Goal: Information Seeking & Learning: Learn about a topic

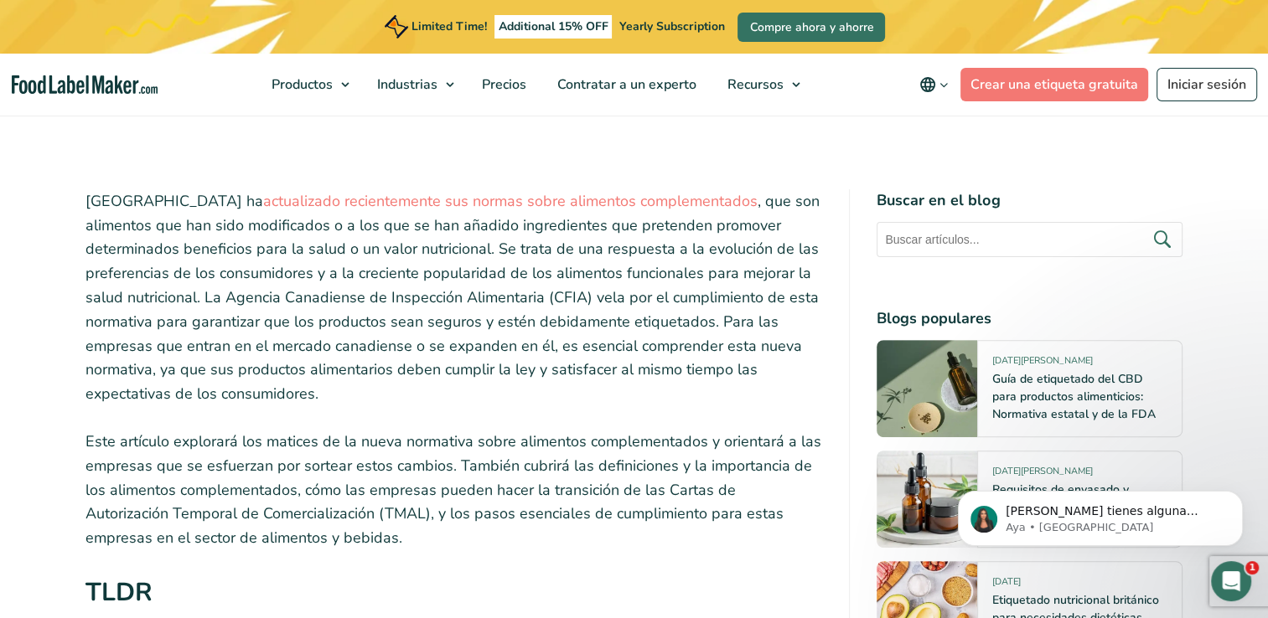
drag, startPoint x: 85, startPoint y: 297, endPoint x: 557, endPoint y: 397, distance: 483.2
click at [557, 397] on p "Canadá ha actualizado recientemente sus normas sobre alimentos complementados ,…" at bounding box center [453, 297] width 737 height 217
copy p "La Agencia Canadiense de Inspección Alimentaria (CFIA) vela por el cumplimiento…"
click at [432, 452] on p "Este artículo explorará los matices de la nueva normativa sobre alimentos compl…" at bounding box center [453, 490] width 737 height 121
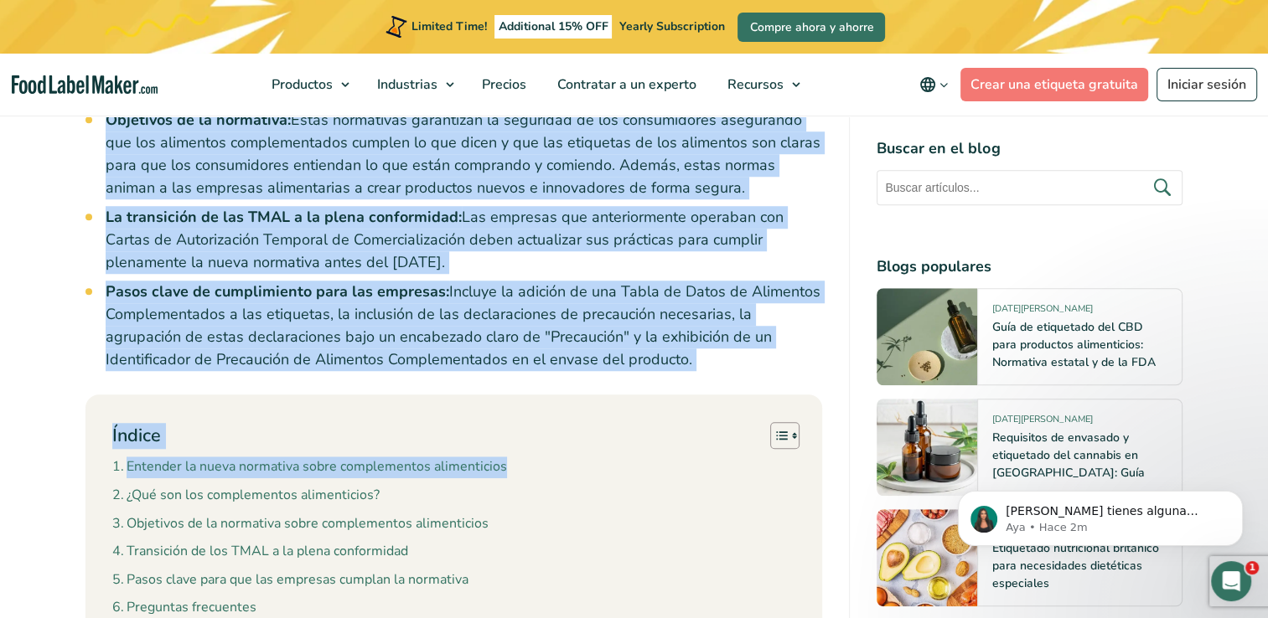
scroll to position [1341, 0]
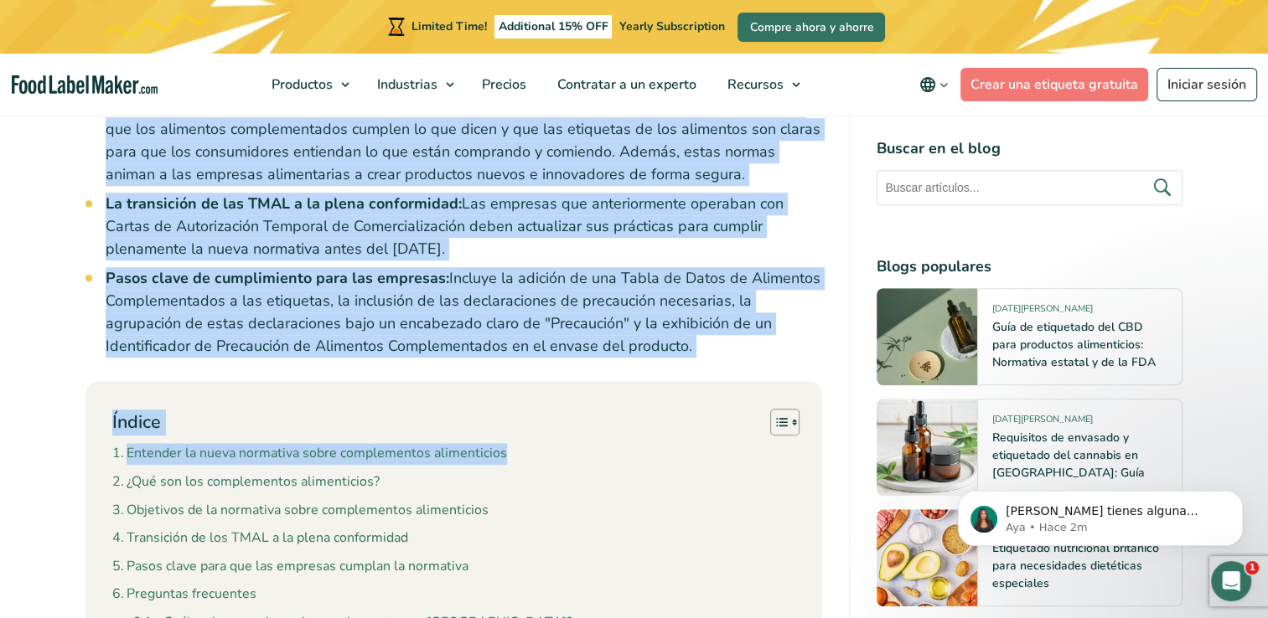
drag, startPoint x: 99, startPoint y: 298, endPoint x: 578, endPoint y: 352, distance: 482.3
click at [583, 354] on li "Pasos clave de cumplimiento para las empresas: Incluye la adición de una Tabla …" at bounding box center [464, 312] width 717 height 90
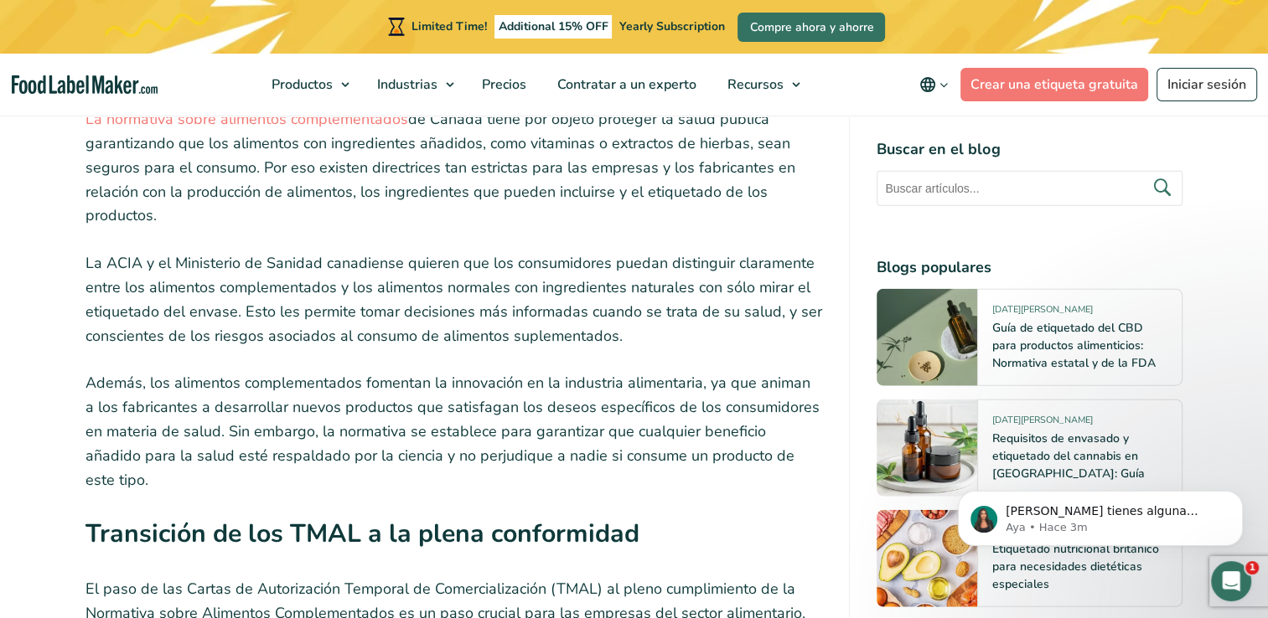
scroll to position [3854, 0]
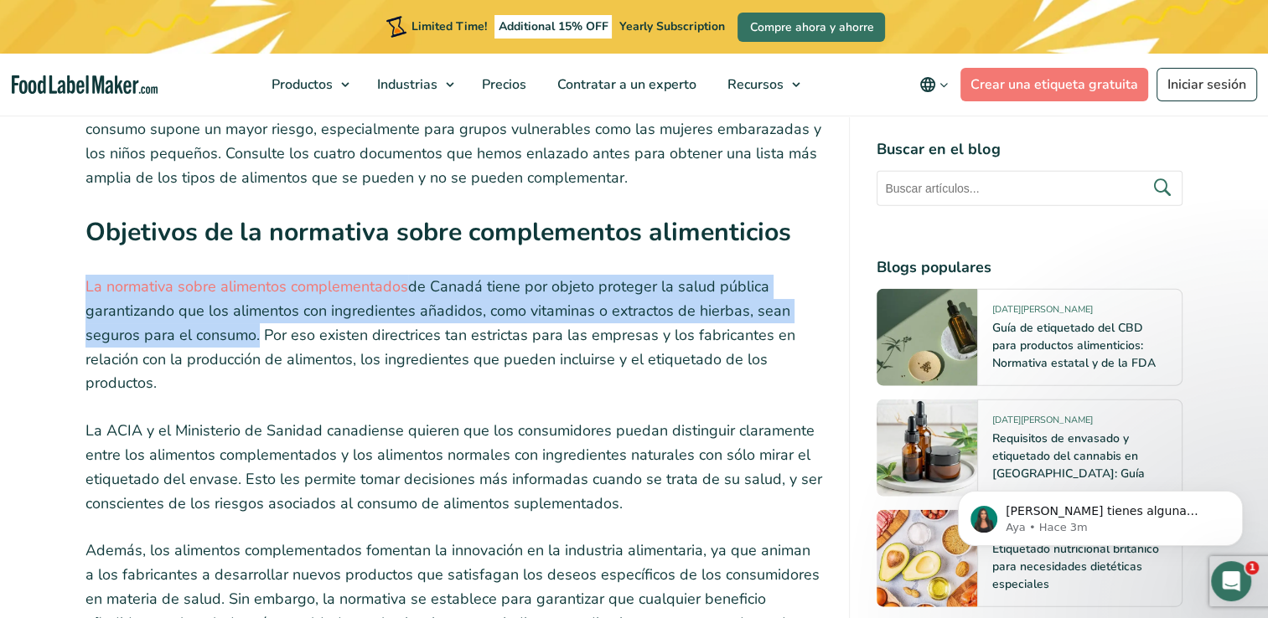
drag, startPoint x: 77, startPoint y: 248, endPoint x: 251, endPoint y: 294, distance: 180.3
copy p "La normativa sobre alimentos complementados de [GEOGRAPHIC_DATA] tiene por obje…"
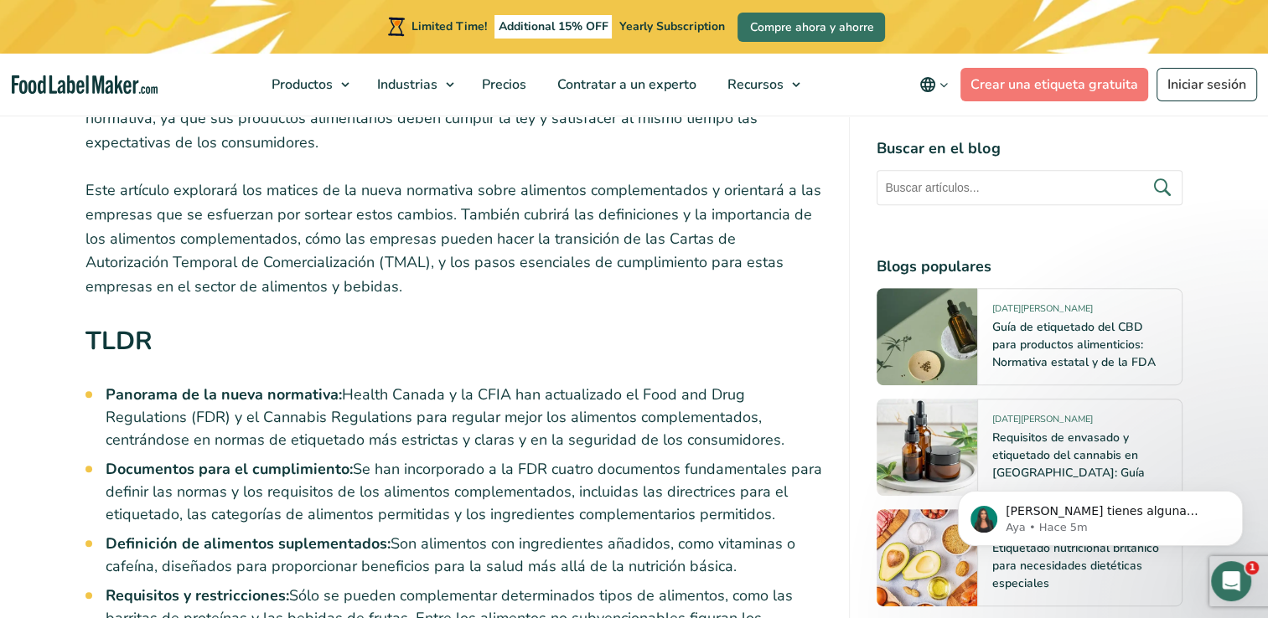
scroll to position [335, 0]
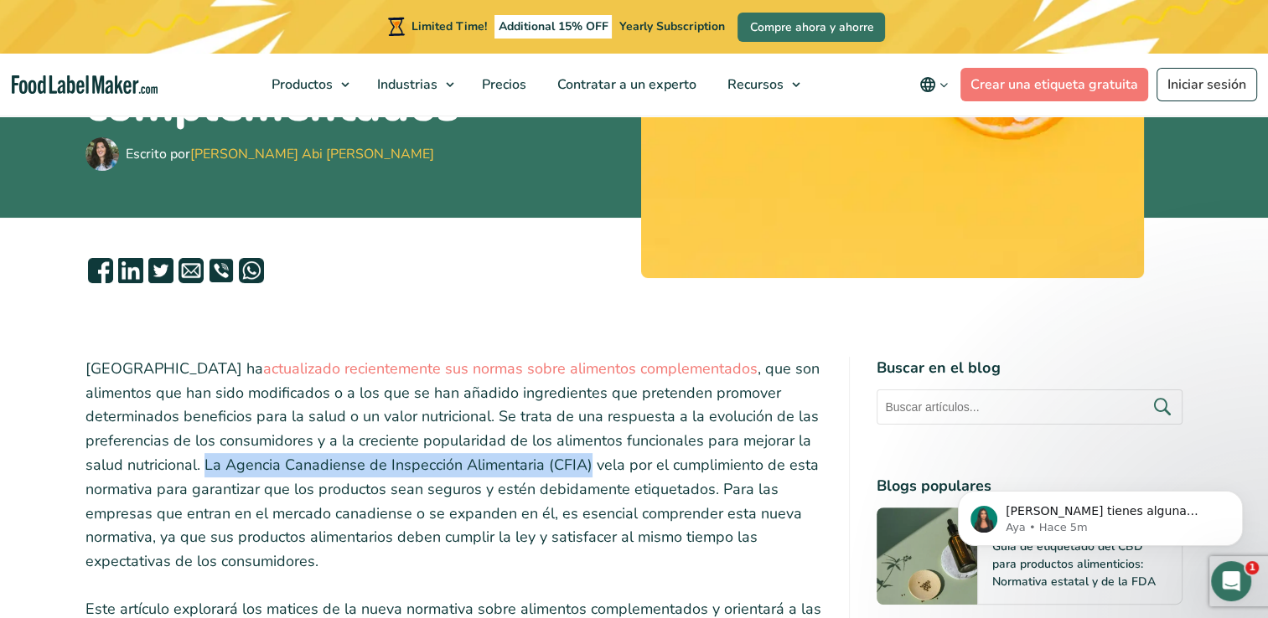
drag, startPoint x: 83, startPoint y: 468, endPoint x: 465, endPoint y: 458, distance: 382.2
copy p "La Agencia Canadiense de Inspección Alimentaria (CFIA)"
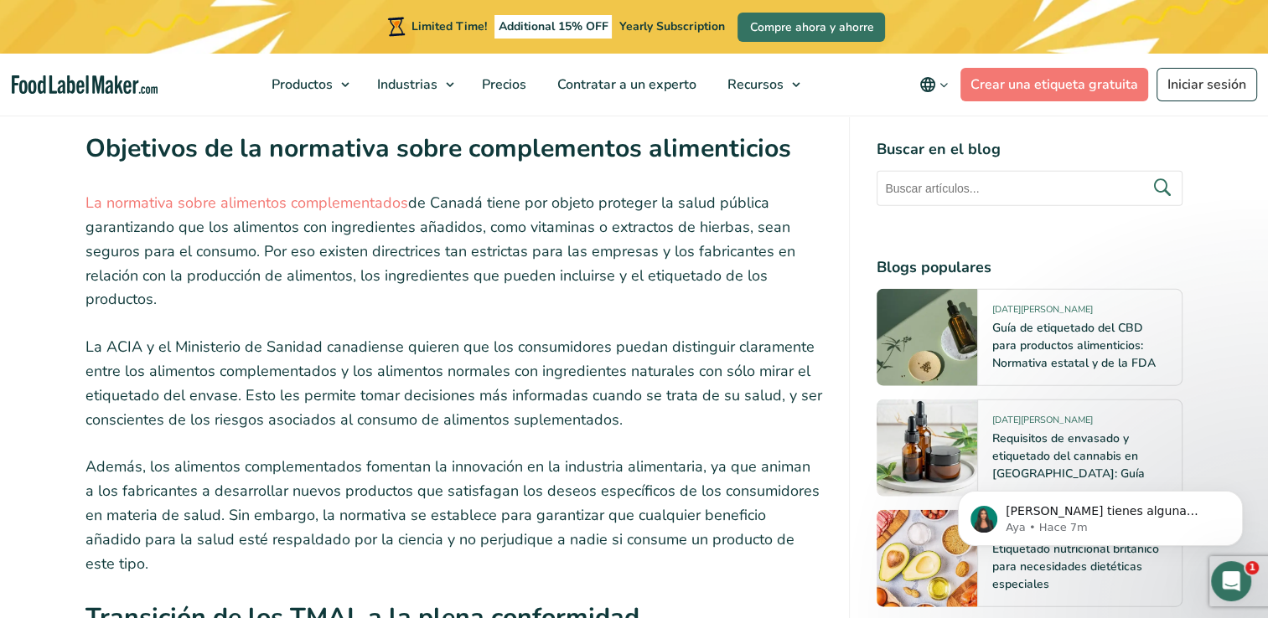
scroll to position [4022, 0]
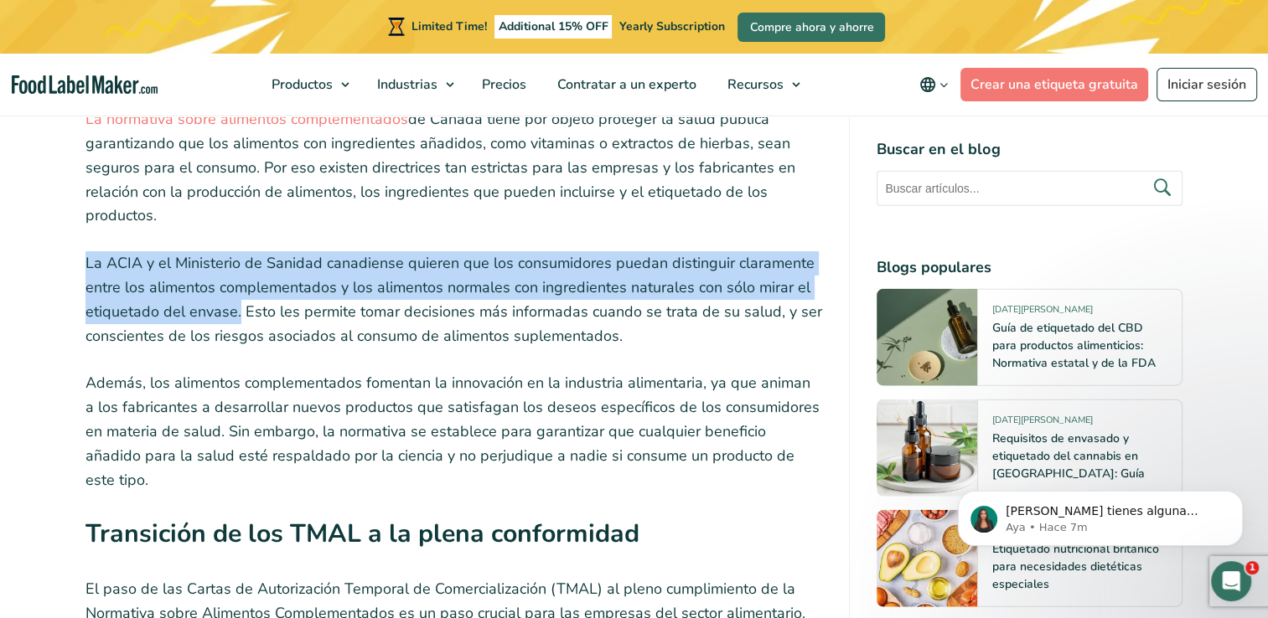
drag, startPoint x: 85, startPoint y: 221, endPoint x: 238, endPoint y: 273, distance: 161.1
click at [238, 273] on p "La ACIA y el Ministerio de Sanidad canadiense quieren que los consumidores pued…" at bounding box center [453, 299] width 737 height 96
copy p "La ACIA y el Ministerio de Sanidad canadiense quieren que los consumidores pued…"
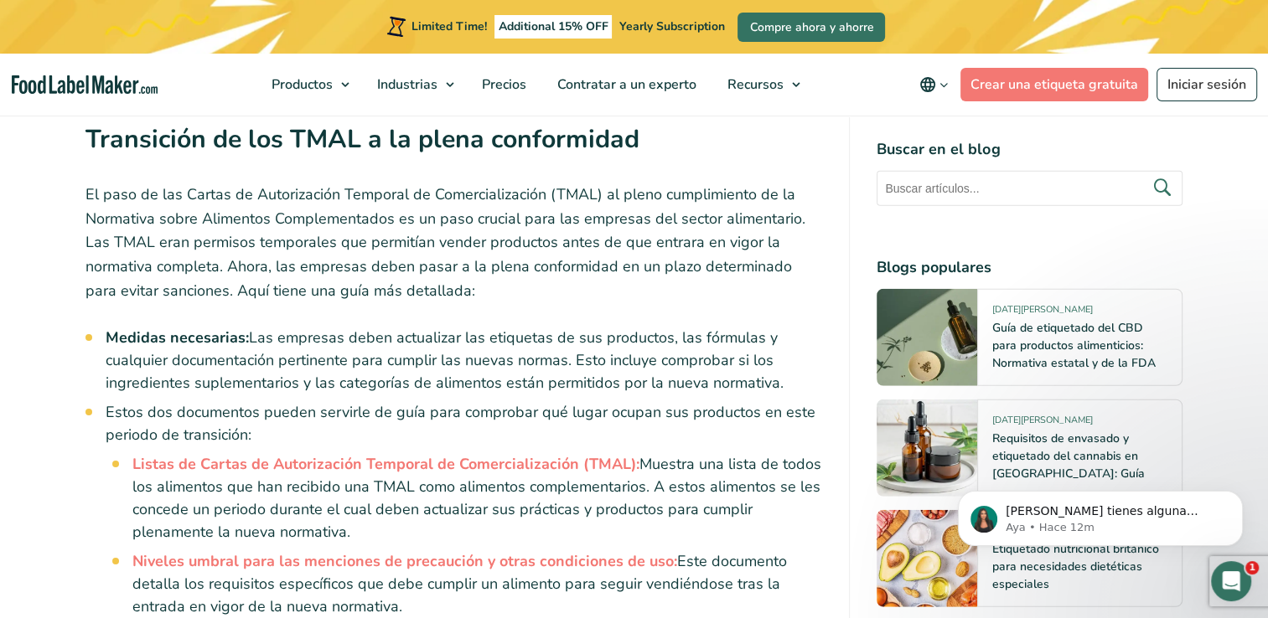
scroll to position [4444, 0]
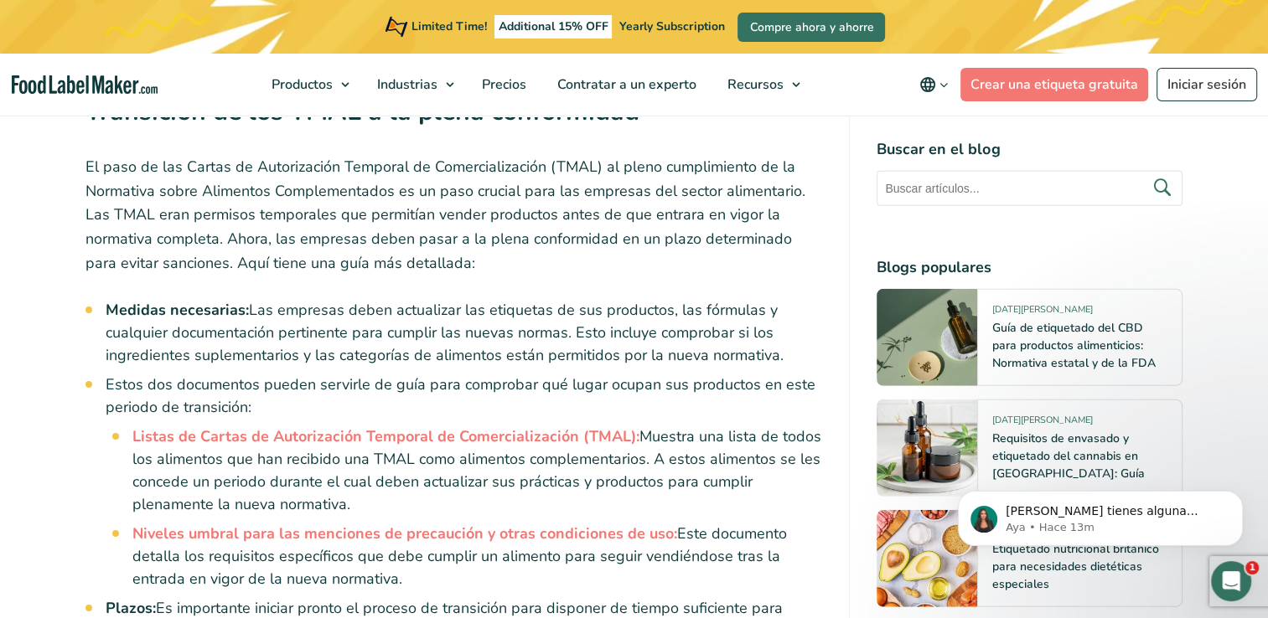
click at [111, 300] on strong "Medidas necesarias:" at bounding box center [177, 310] width 143 height 20
drag, startPoint x: 109, startPoint y: 244, endPoint x: 786, endPoint y: 296, distance: 679.0
click at [786, 299] on li "Medidas necesarias: Las empresas deben actualizar las etiquetas de sus producto…" at bounding box center [464, 333] width 717 height 68
copy li "Medidas necesarias: Las empresas deben actualizar las etiquetas de sus producto…"
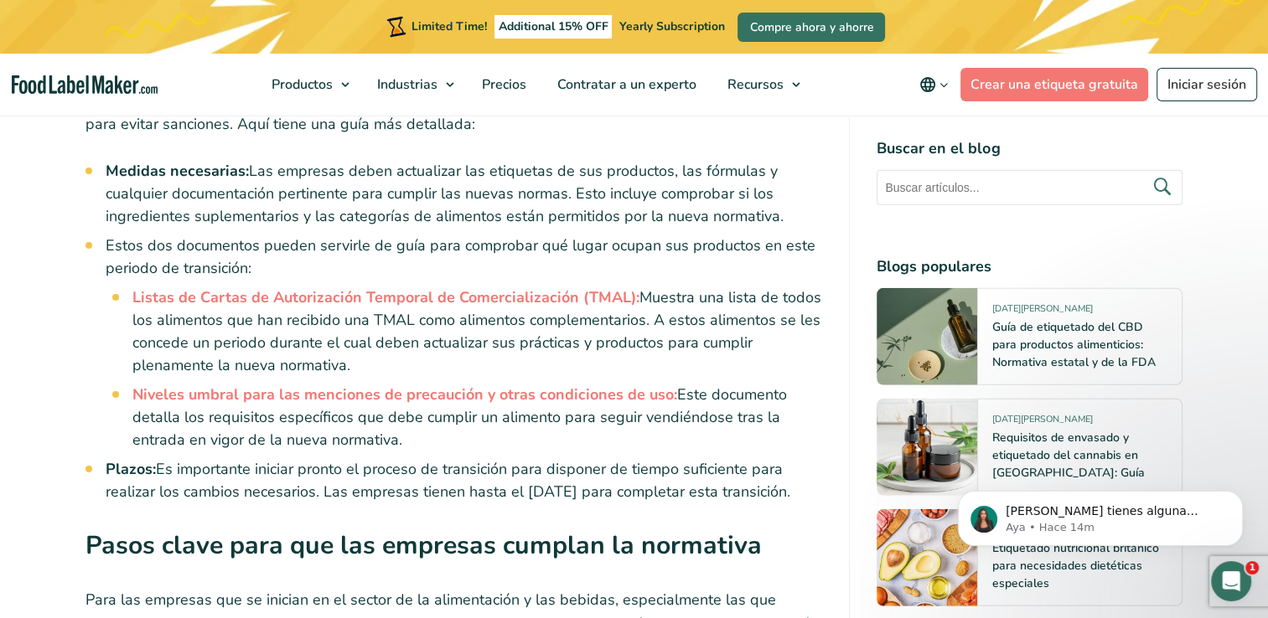
scroll to position [4612, 0]
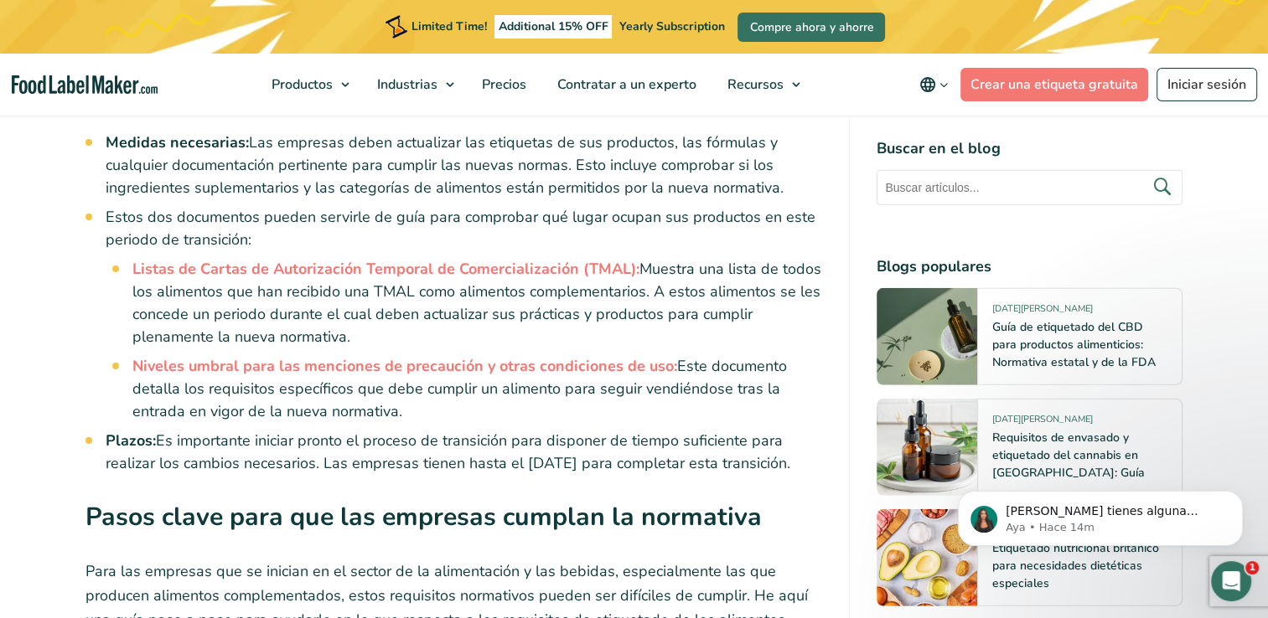
drag, startPoint x: 130, startPoint y: 205, endPoint x: 282, endPoint y: 424, distance: 266.1
click at [282, 424] on ul "Medidas necesarias: Las empresas deben actualizar las etiquetas de sus producto…" at bounding box center [464, 304] width 717 height 344
copy ul "Listas de Cartas de Autorización Temporal de Comercialización (TMAL): Muestra u…"
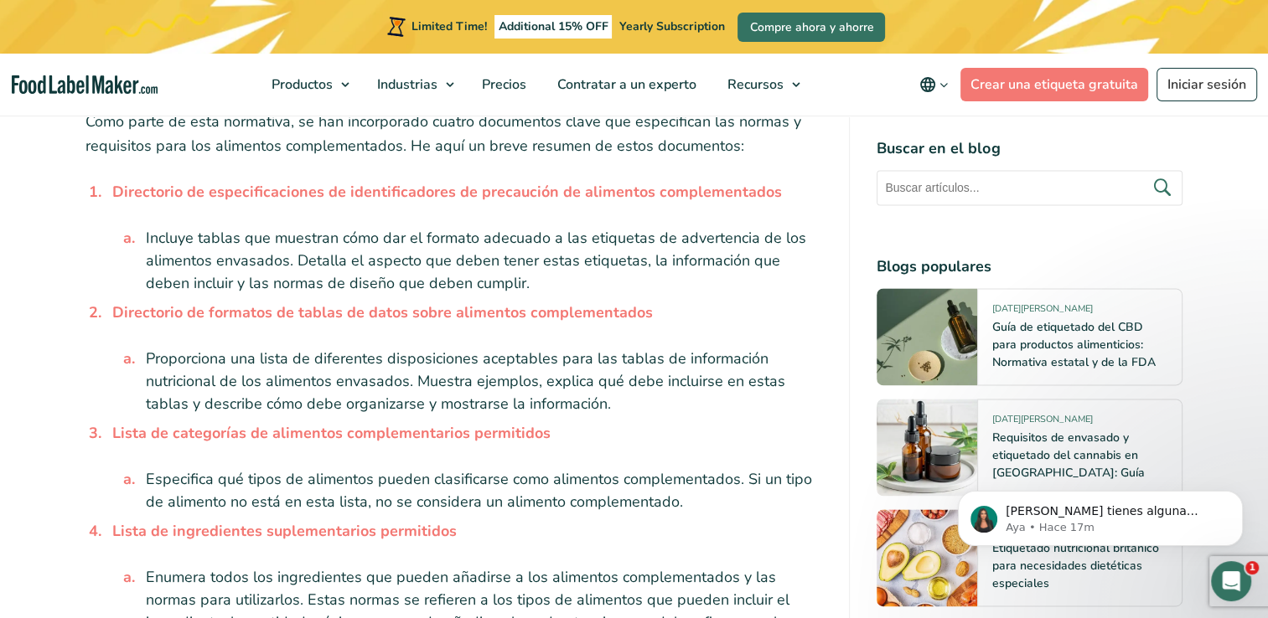
scroll to position [0, 0]
